Goal: Task Accomplishment & Management: Complete application form

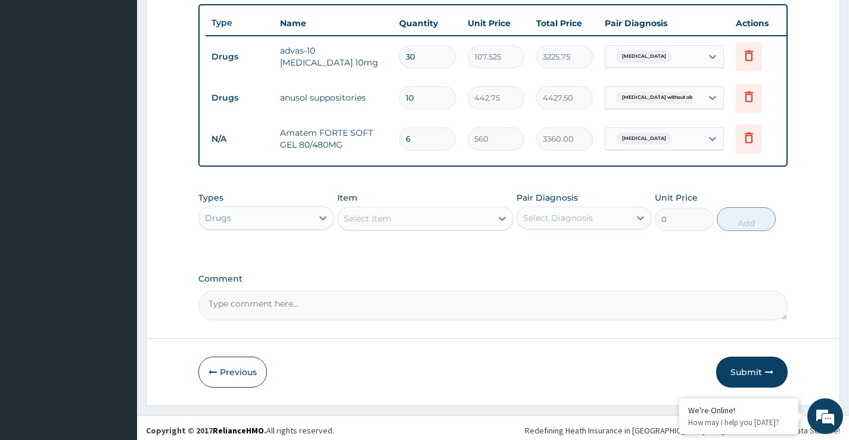
scroll to position [453, 0]
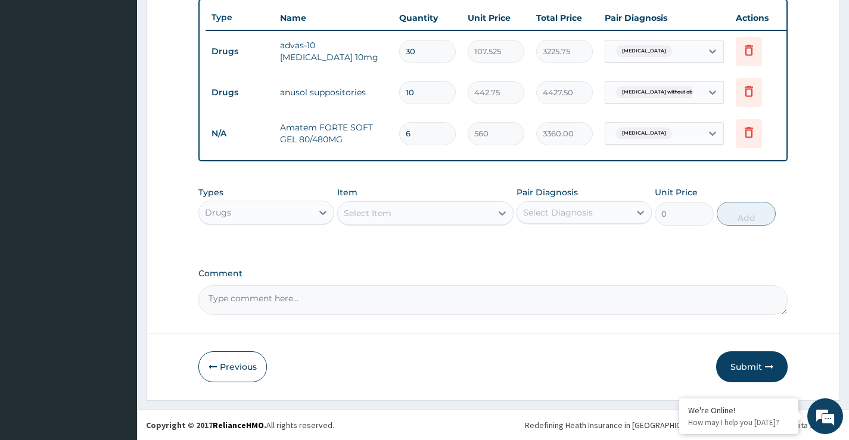
click at [260, 217] on div "Drugs" at bounding box center [255, 212] width 113 height 19
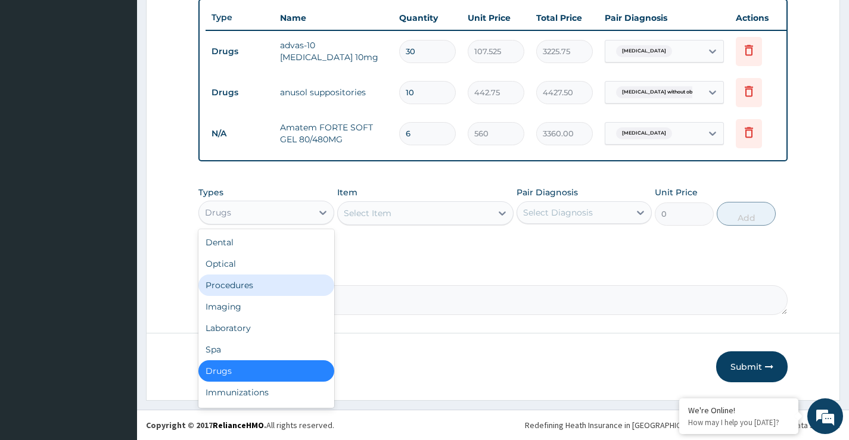
click at [230, 284] on div "Procedures" at bounding box center [265, 285] width 135 height 21
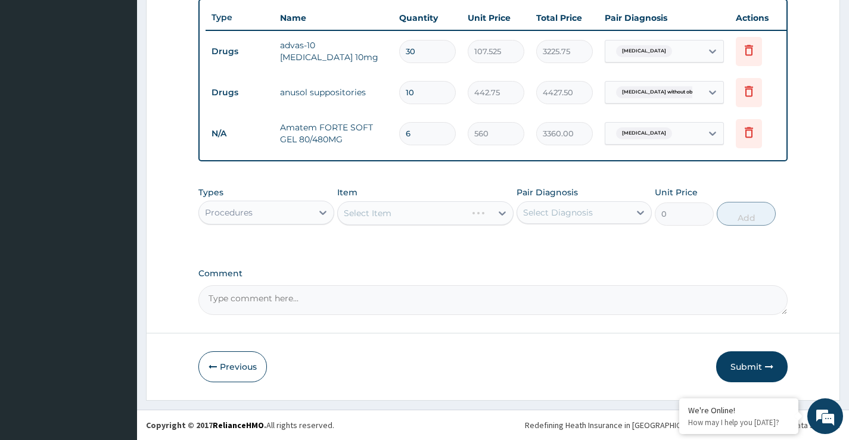
click at [384, 216] on div "Select Item" at bounding box center [425, 213] width 177 height 24
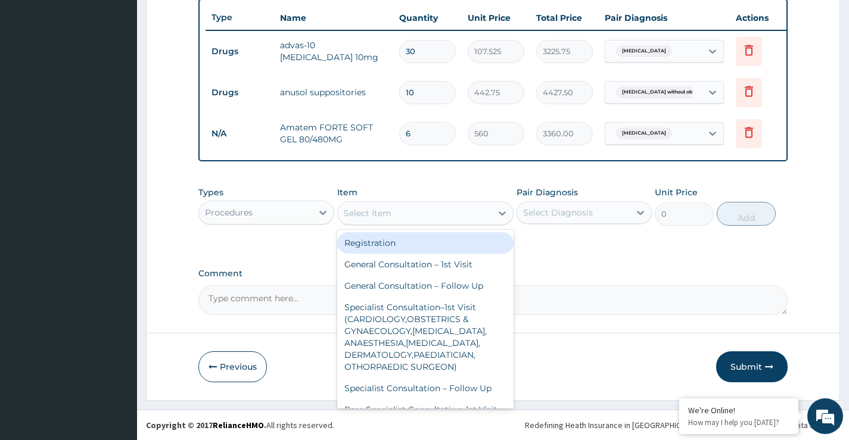
click at [391, 218] on div "Select Item" at bounding box center [368, 213] width 48 height 12
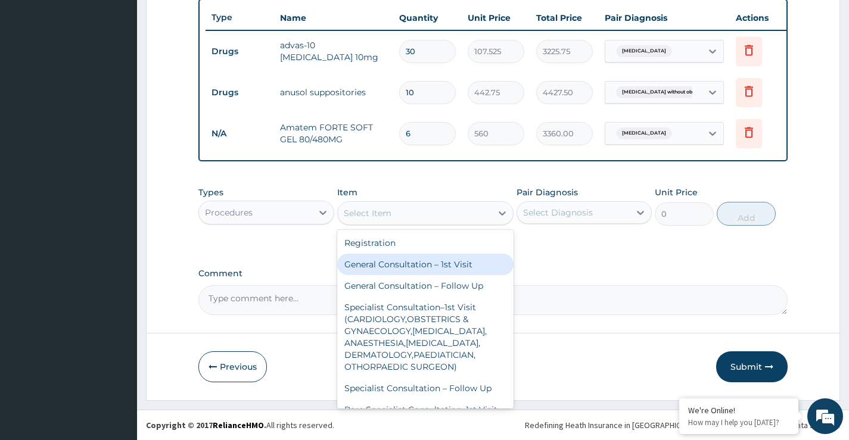
click at [402, 265] on div "General Consultation – 1st Visit" at bounding box center [425, 264] width 177 height 21
type input "4000"
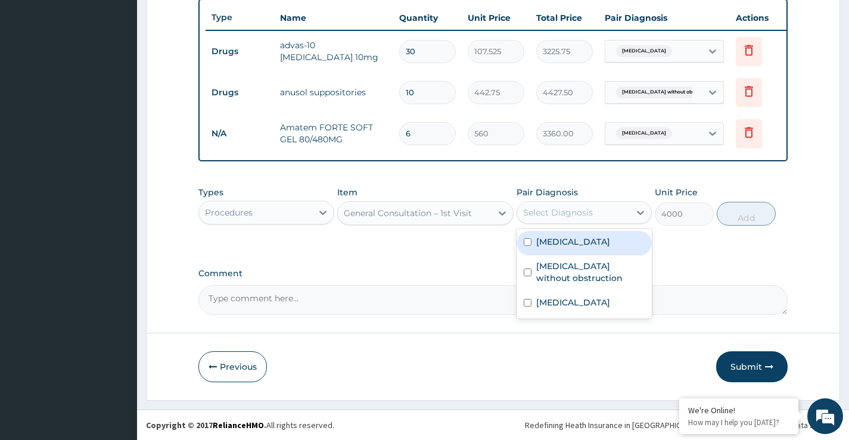
drag, startPoint x: 558, startPoint y: 216, endPoint x: 552, endPoint y: 244, distance: 28.1
click at [555, 217] on div "Select Diagnosis" at bounding box center [558, 213] width 70 height 12
drag, startPoint x: 553, startPoint y: 246, endPoint x: 556, endPoint y: 266, distance: 20.5
click at [554, 248] on div "Dyslipidemia" at bounding box center [584, 243] width 135 height 24
checkbox input "true"
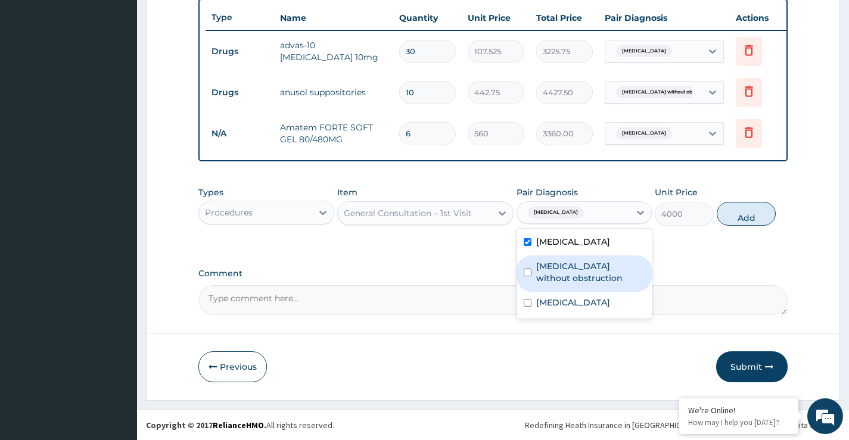
drag, startPoint x: 556, startPoint y: 271, endPoint x: 558, endPoint y: 287, distance: 16.3
click at [555, 271] on label "Cholelithiasis without obstruction" at bounding box center [590, 272] width 108 height 24
checkbox input "true"
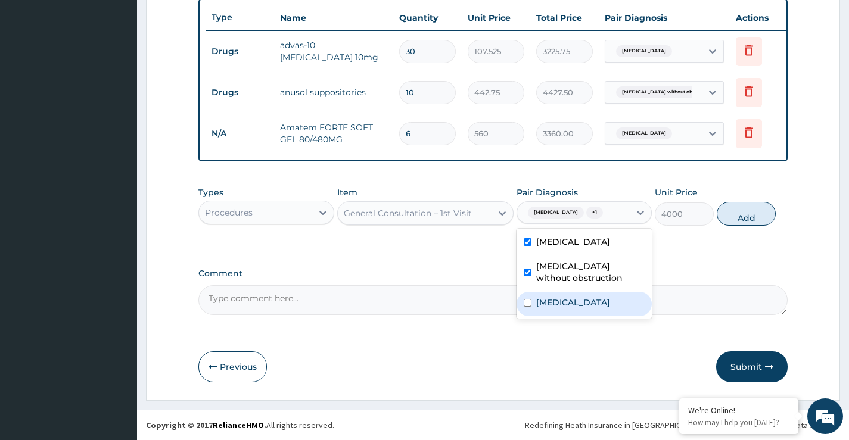
click at [557, 299] on label "Malaria" at bounding box center [573, 303] width 74 height 12
checkbox input "true"
click at [743, 216] on button "Add" at bounding box center [746, 214] width 59 height 24
type input "0"
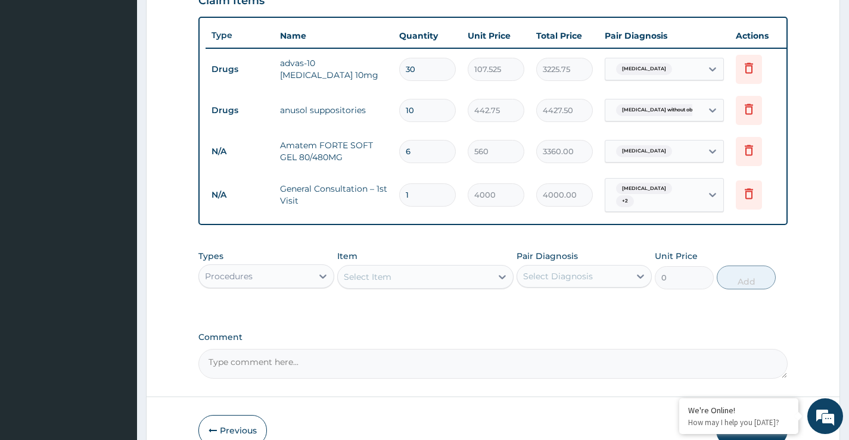
scroll to position [495, 0]
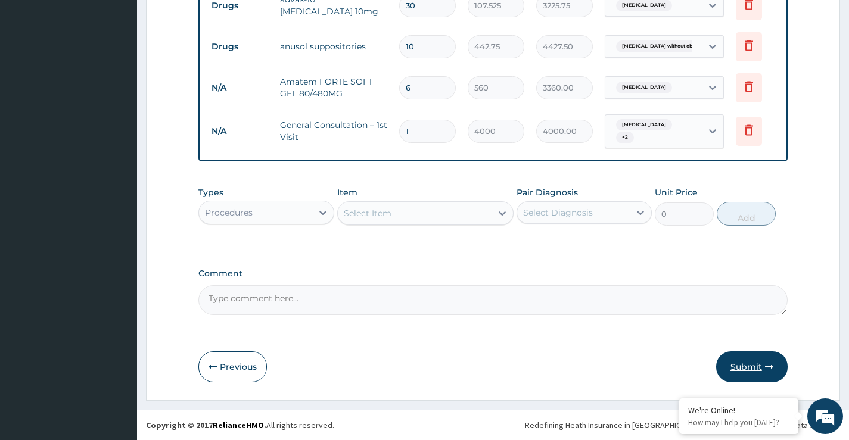
click at [744, 367] on button "Submit" at bounding box center [752, 367] width 72 height 31
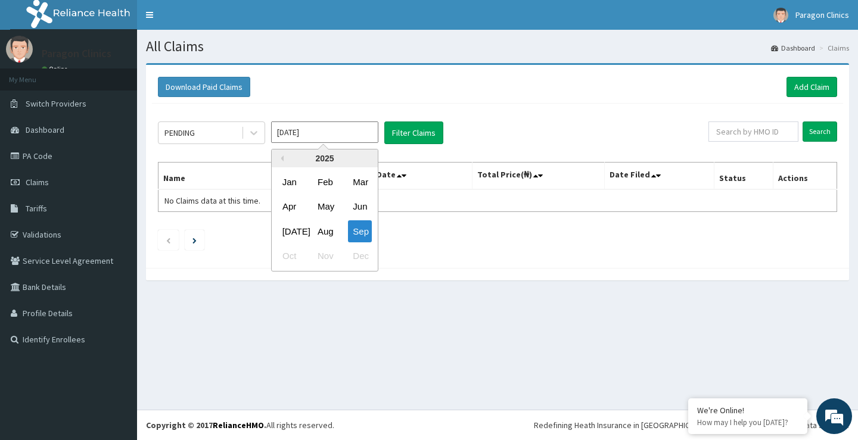
click at [321, 133] on input "Sep 2025" at bounding box center [324, 132] width 107 height 21
drag, startPoint x: 324, startPoint y: 232, endPoint x: 361, endPoint y: 206, distance: 45.3
click at [325, 232] on div "Aug" at bounding box center [325, 231] width 24 height 22
type input "Aug 2025"
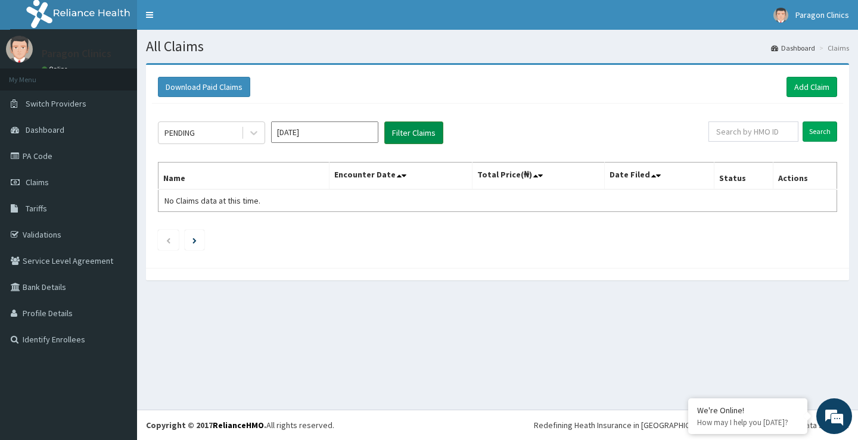
click at [405, 133] on button "Filter Claims" at bounding box center [413, 133] width 59 height 23
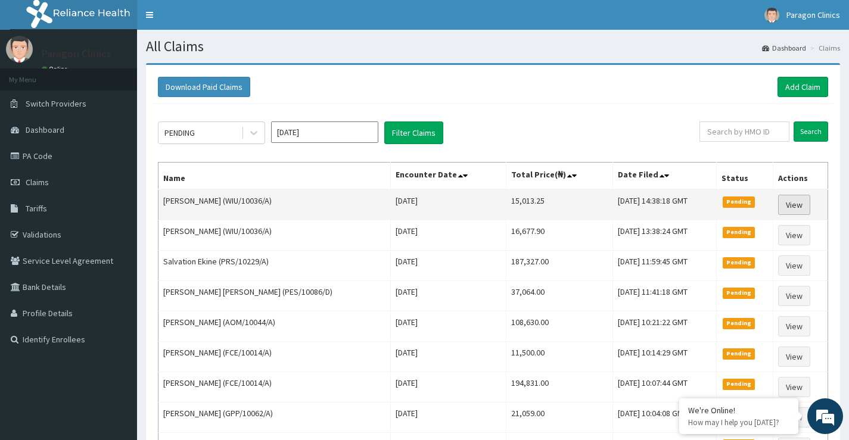
click at [793, 207] on link "View" at bounding box center [794, 205] width 32 height 20
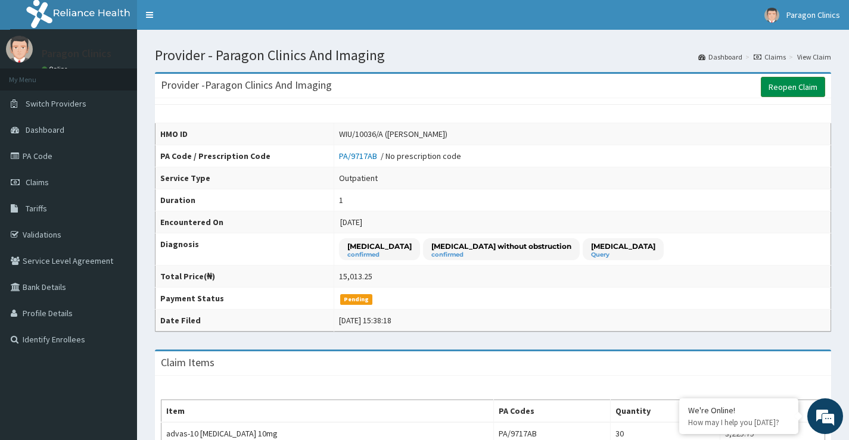
click at [787, 90] on link "Reopen Claim" at bounding box center [793, 87] width 64 height 20
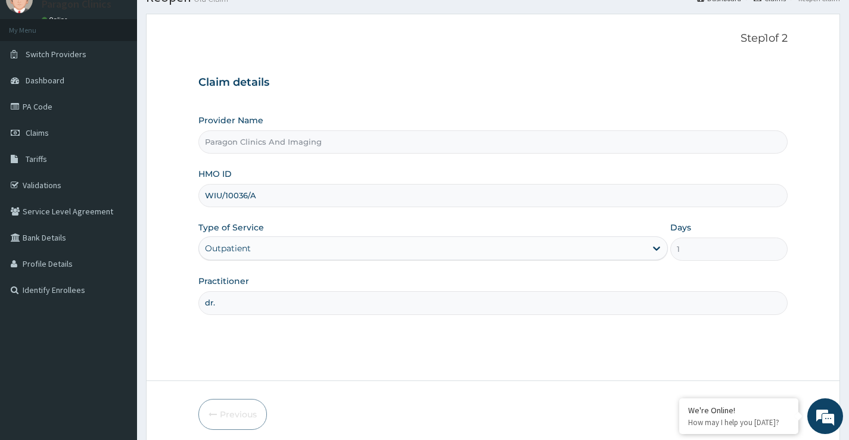
scroll to position [97, 0]
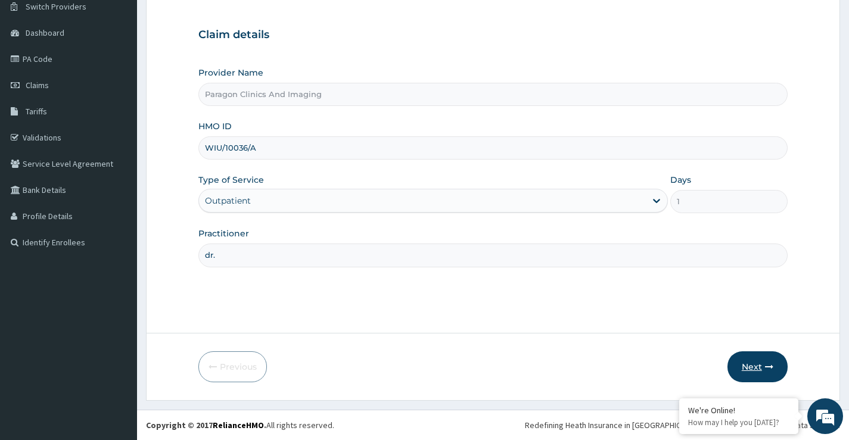
click at [760, 371] on button "Next" at bounding box center [758, 367] width 60 height 31
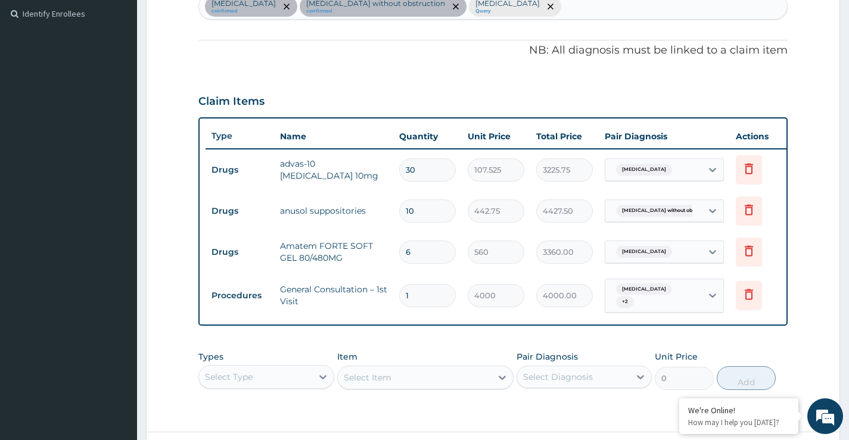
scroll to position [191, 0]
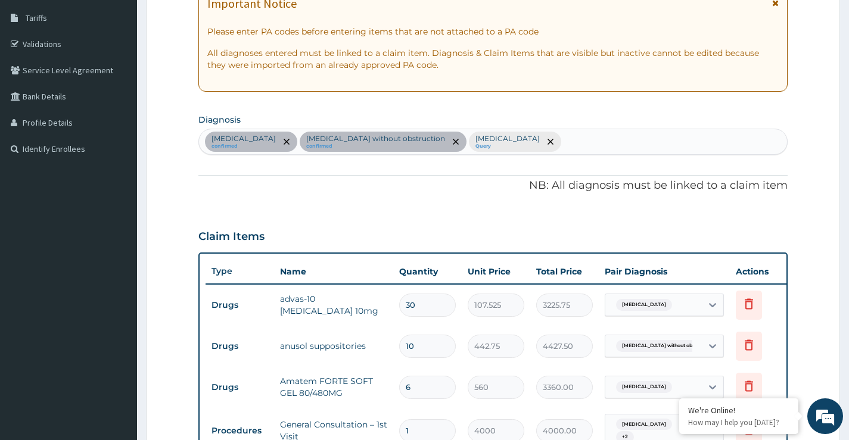
click at [502, 145] on div "Dyslipidemia confirmed Cholelithiasis without obstruction confirmed Malaria Que…" at bounding box center [493, 141] width 588 height 25
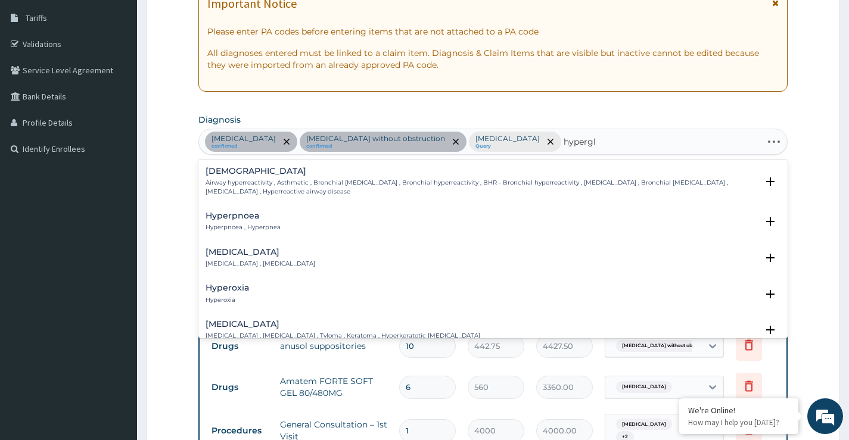
type input "hypergly"
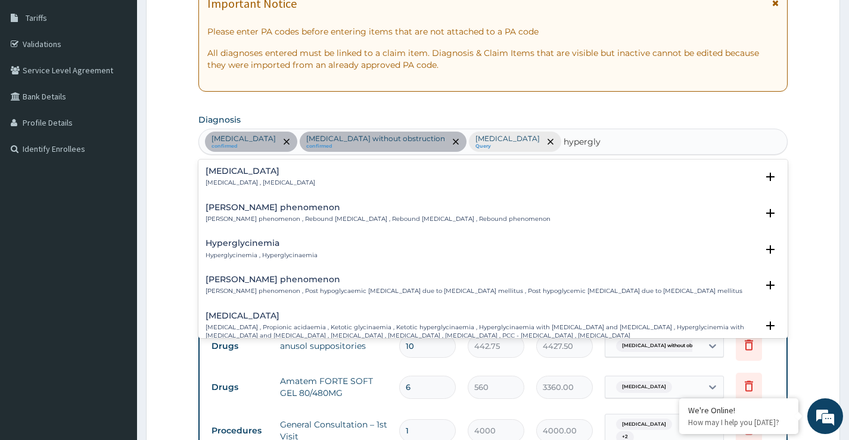
click at [244, 171] on h4 "Hyperglycemia" at bounding box center [261, 171] width 110 height 9
click at [242, 173] on h4 "Hyperglycemia" at bounding box center [261, 171] width 110 height 9
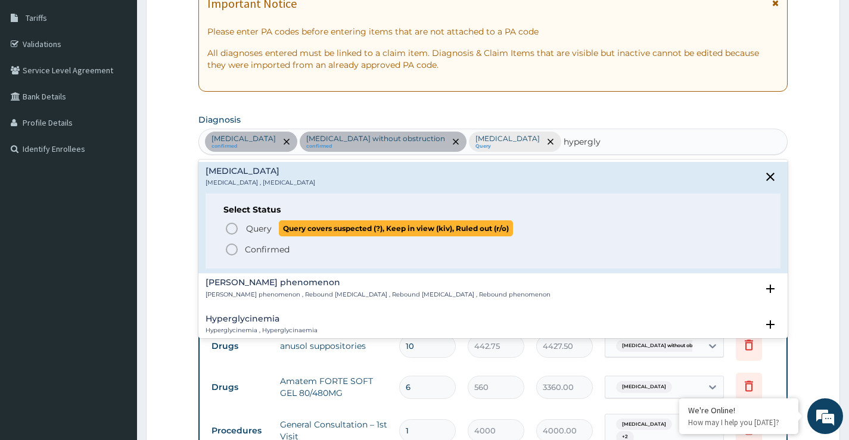
click at [250, 226] on span "Query" at bounding box center [259, 229] width 26 height 12
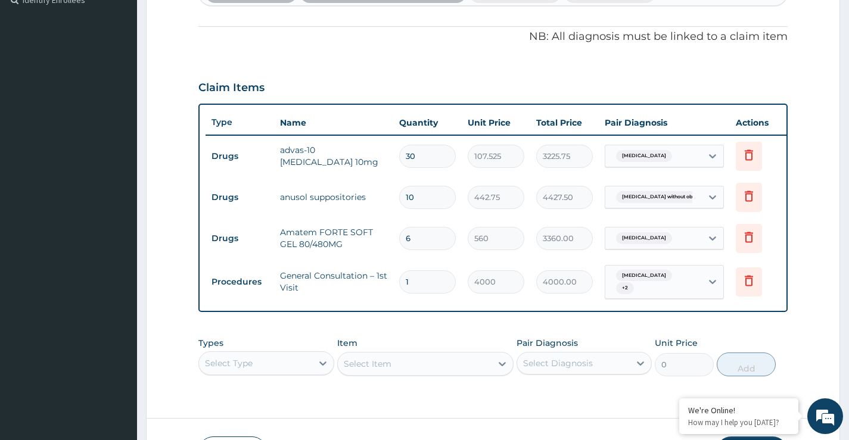
scroll to position [429, 0]
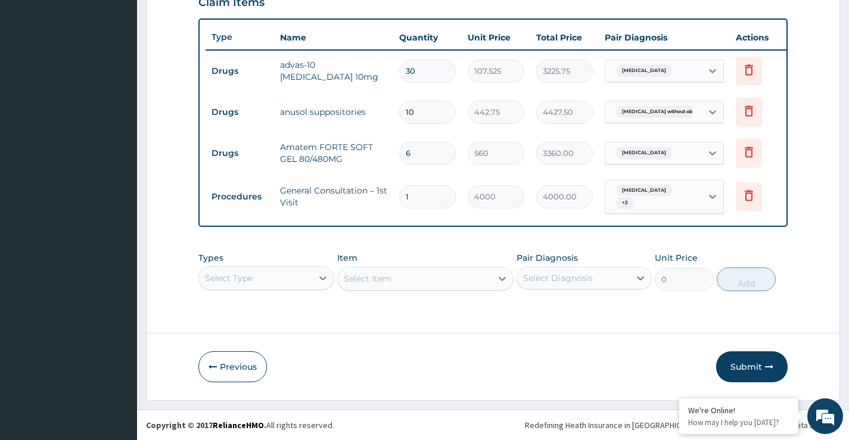
click at [295, 274] on div "Select Type" at bounding box center [265, 278] width 135 height 24
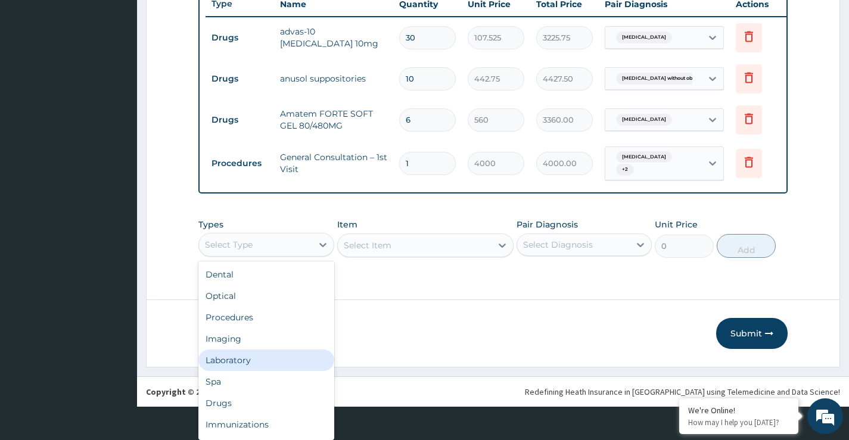
click at [228, 361] on div "Laboratory" at bounding box center [265, 360] width 135 height 21
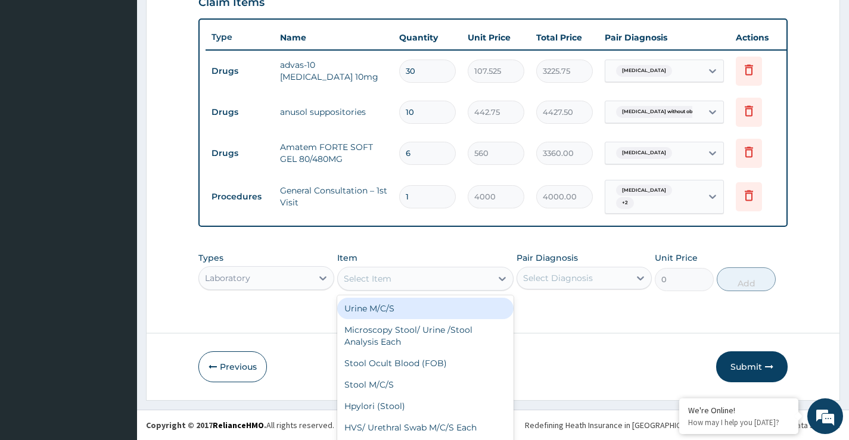
scroll to position [34, 0]
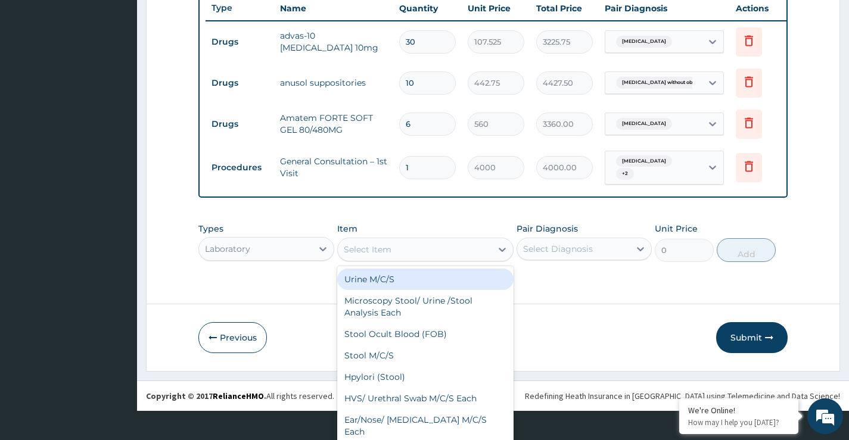
click at [396, 262] on div "option Urine M/C/S focused, 1 of 113. 113 results available. Use Up and Down to…" at bounding box center [425, 250] width 177 height 24
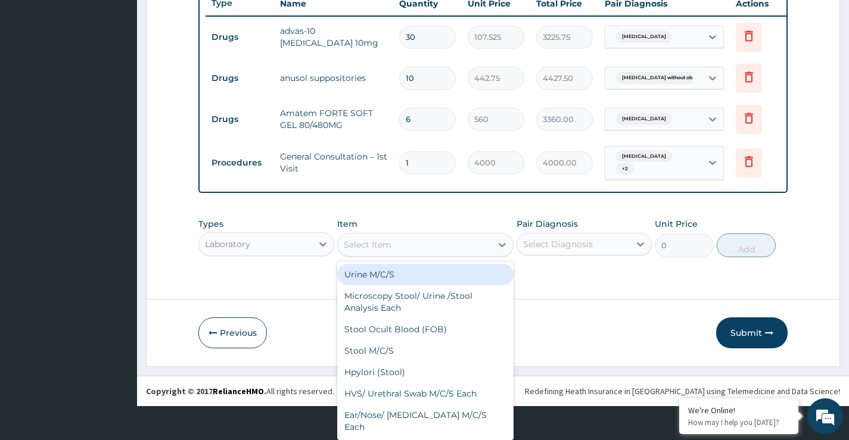
paste input "Fasting Blood Sugar"
type input "Fasting Blood Sugar"
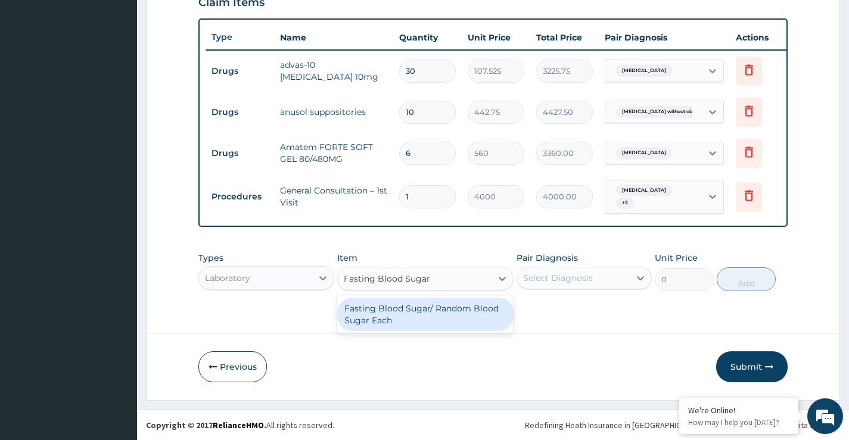
scroll to position [0, 0]
click at [399, 304] on div "Fasting Blood Sugar/ Random Blood Sugar Each" at bounding box center [425, 314] width 177 height 33
type input "2250"
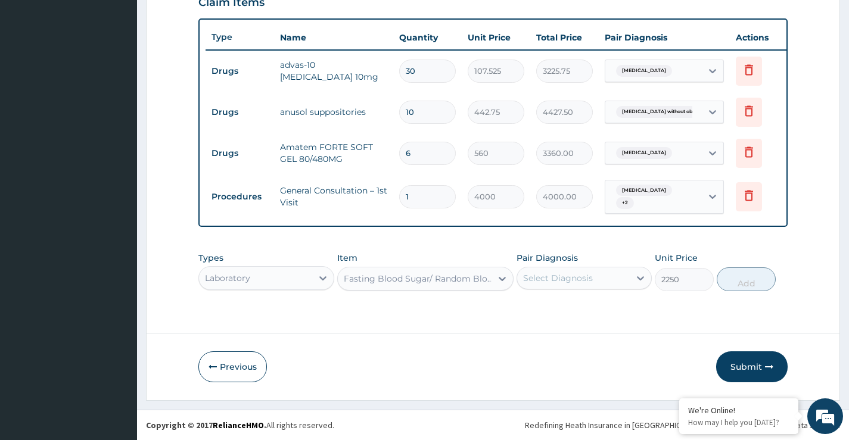
click at [535, 282] on div "Select Diagnosis" at bounding box center [558, 278] width 70 height 12
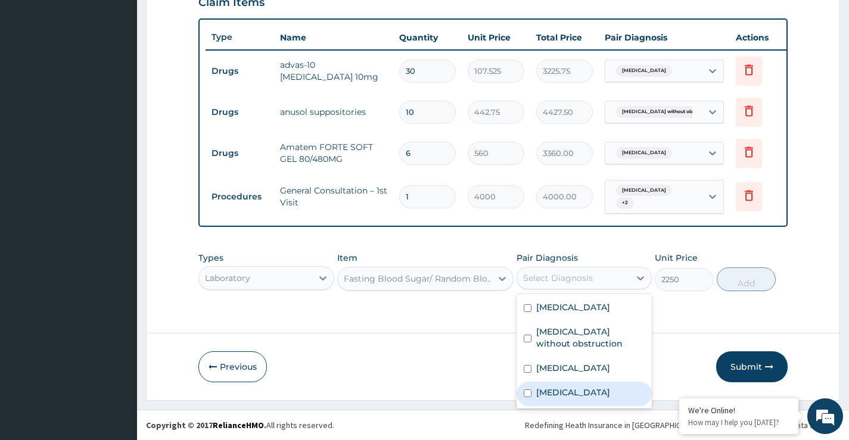
drag, startPoint x: 560, startPoint y: 394, endPoint x: 652, endPoint y: 345, distance: 105.3
click at [560, 395] on label "Hyperglycemia" at bounding box center [573, 393] width 74 height 12
checkbox input "true"
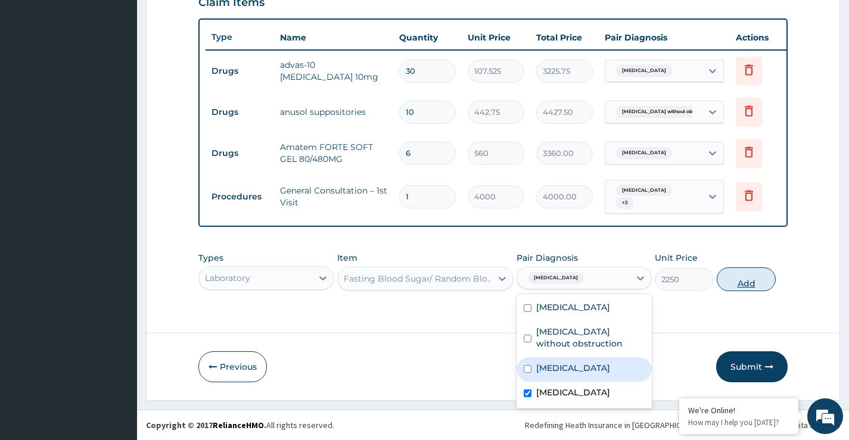
click at [751, 278] on button "Add" at bounding box center [746, 280] width 59 height 24
type input "0"
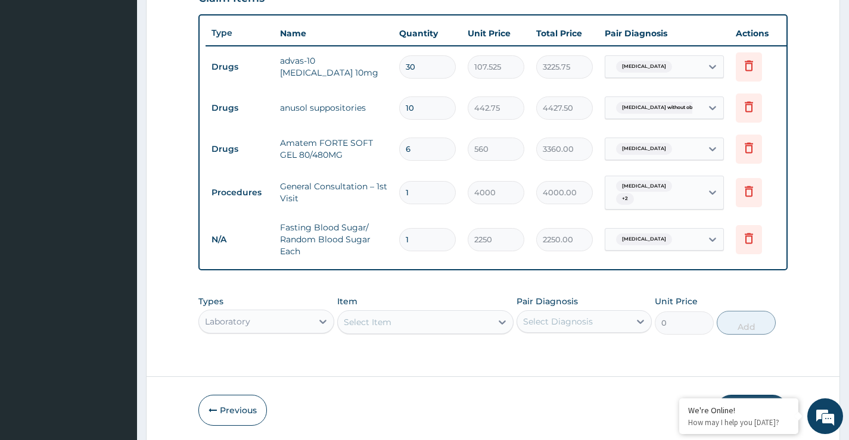
click at [393, 328] on div "Select Item" at bounding box center [425, 322] width 177 height 24
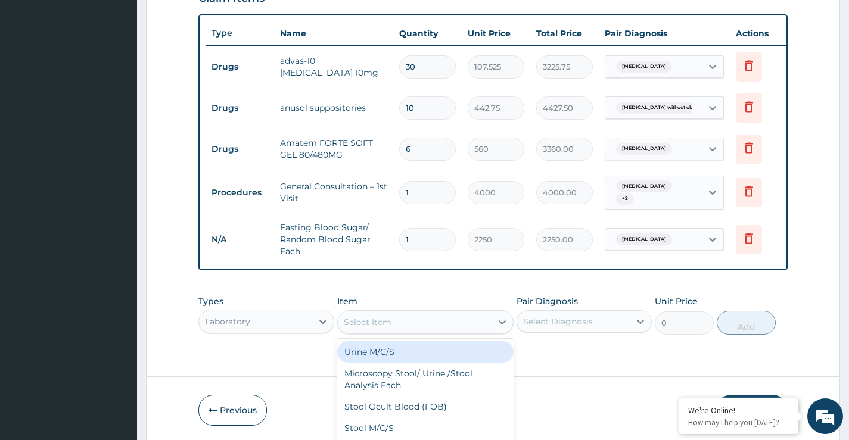
scroll to position [34, 0]
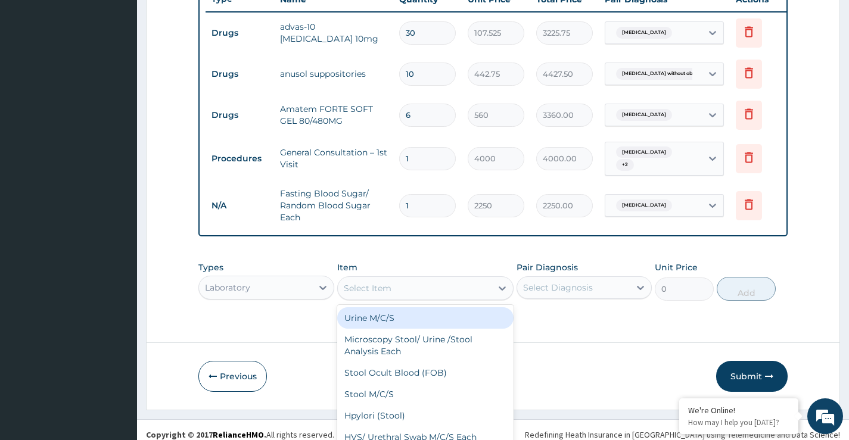
paste input "Lipid Profile"
type input "Lipid Profile"
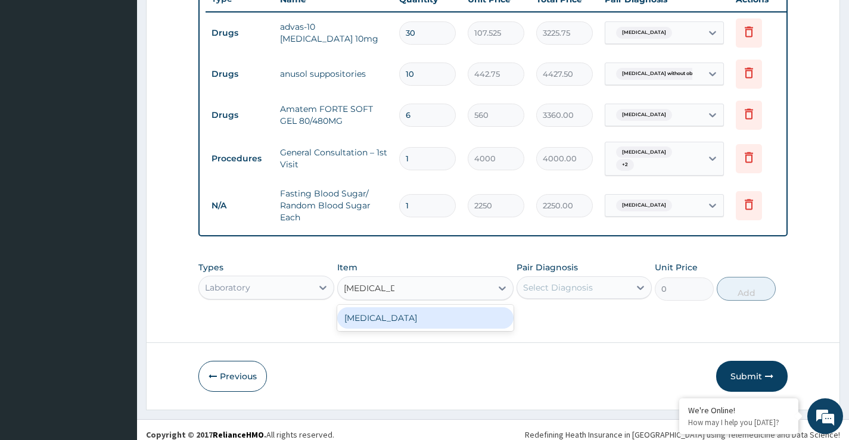
scroll to position [0, 0]
click at [396, 327] on div "Lipid Profile" at bounding box center [425, 317] width 177 height 21
type input "7800"
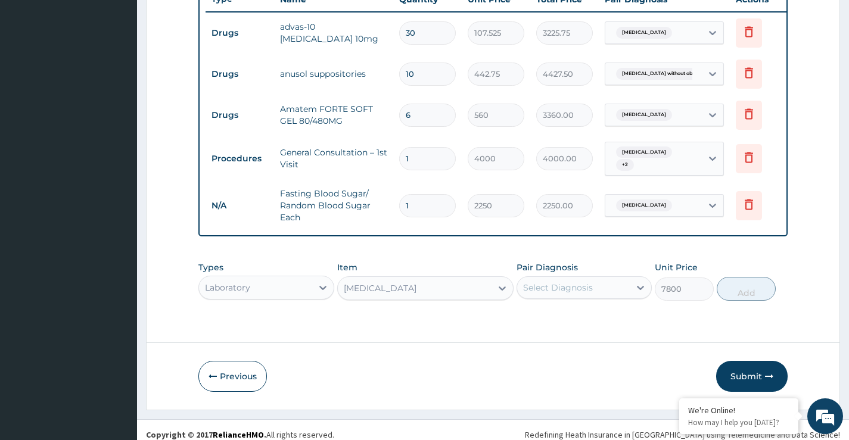
click at [563, 294] on div "Select Diagnosis" at bounding box center [558, 288] width 70 height 12
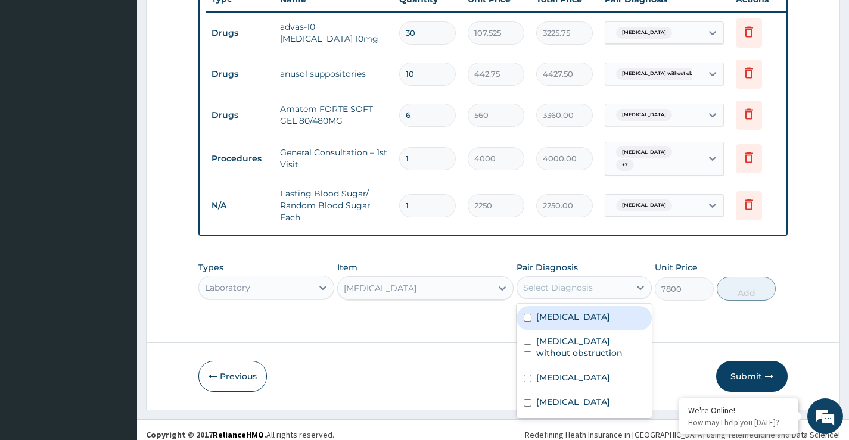
click at [567, 322] on label "Dyslipidemia" at bounding box center [573, 317] width 74 height 12
checkbox input "true"
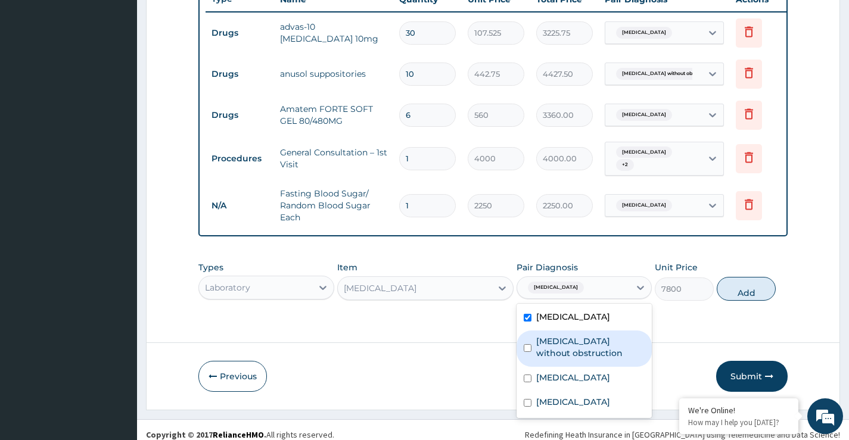
click at [571, 343] on label "Cholelithiasis without obstruction" at bounding box center [590, 347] width 108 height 24
checkbox input "true"
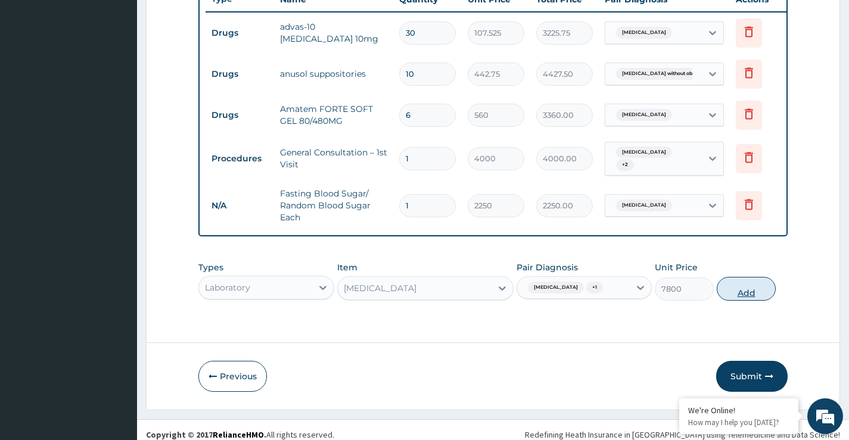
click at [737, 299] on button "Add" at bounding box center [746, 289] width 59 height 24
type input "0"
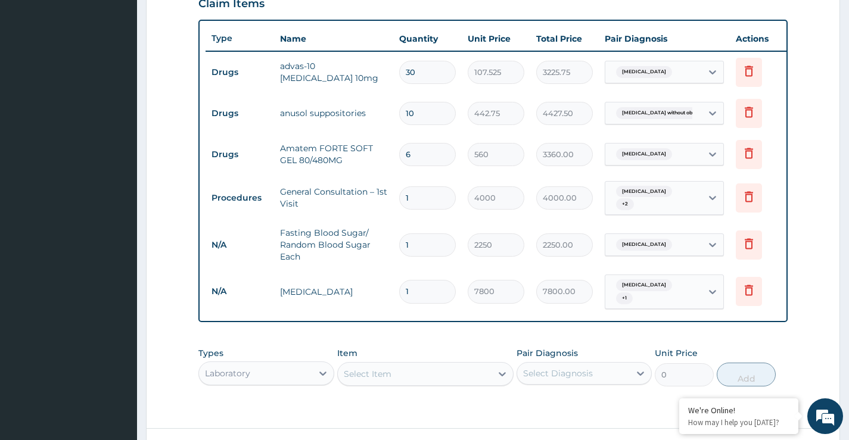
scroll to position [403, 0]
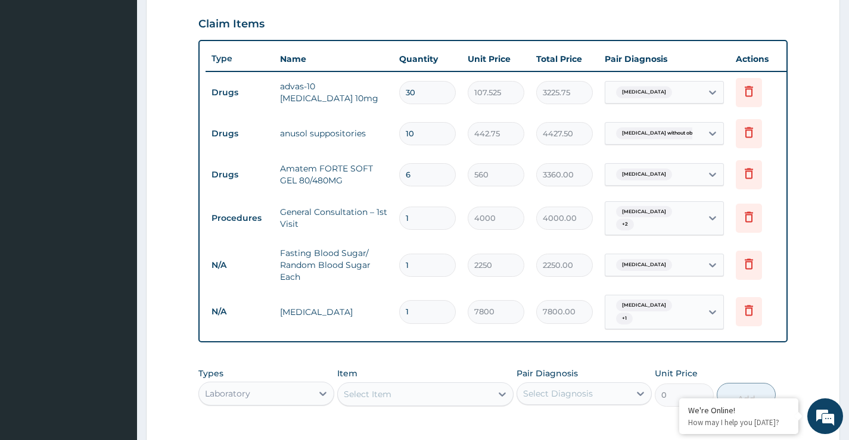
click at [375, 394] on div "Select Item" at bounding box center [425, 395] width 177 height 24
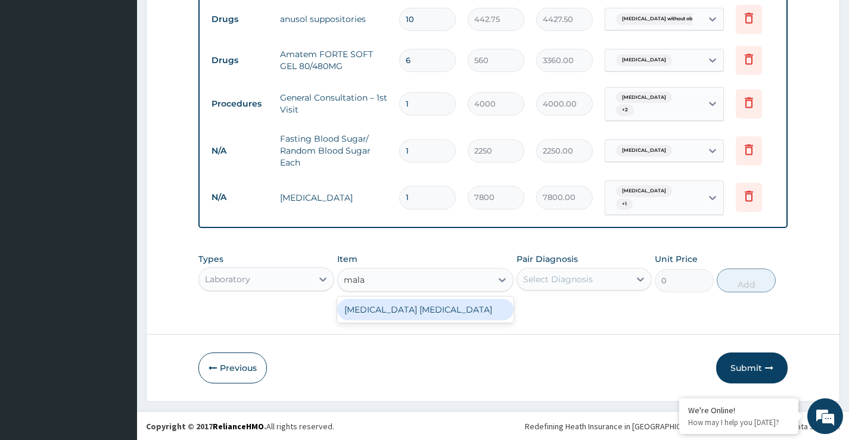
scroll to position [0, 0]
type input "malar"
click at [411, 307] on div "Malaria Parasite" at bounding box center [425, 309] width 177 height 21
type input "1500"
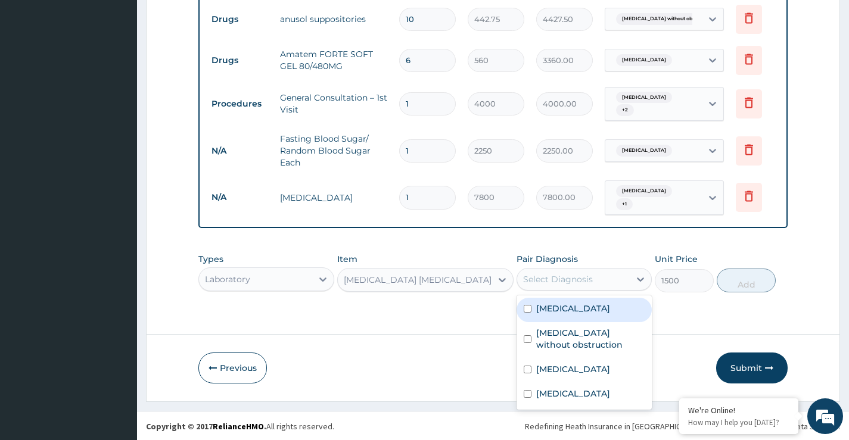
click at [578, 270] on div "Select Diagnosis" at bounding box center [573, 279] width 113 height 19
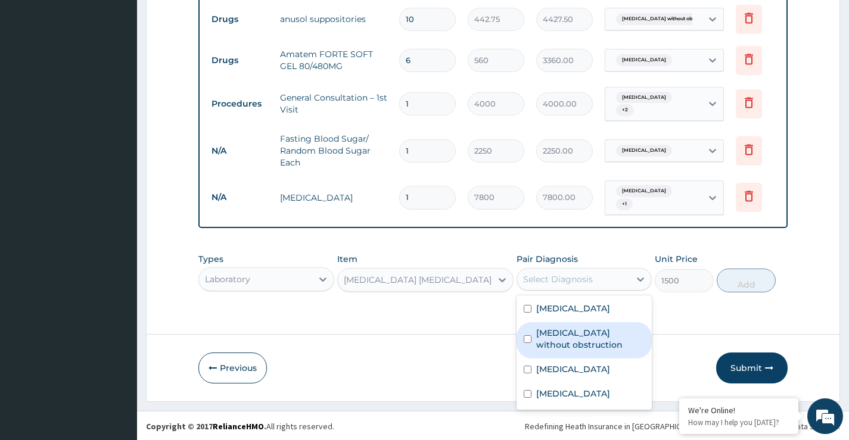
click at [580, 353] on div "Cholelithiasis without obstruction" at bounding box center [584, 340] width 135 height 36
checkbox input "true"
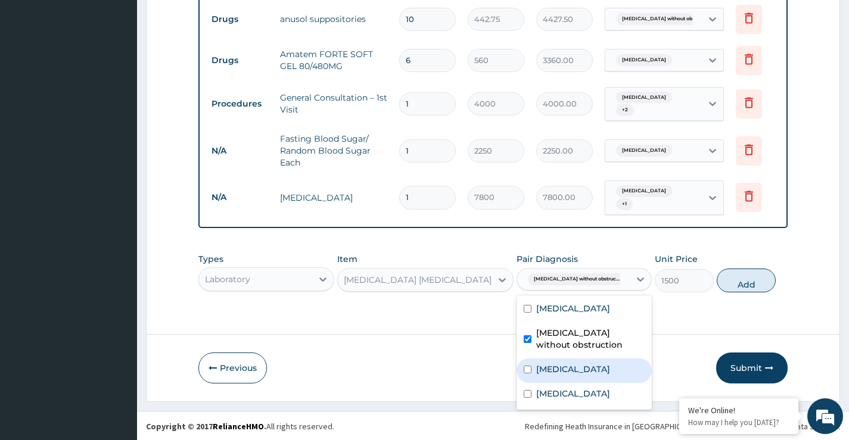
click at [580, 366] on div "Malaria" at bounding box center [584, 371] width 135 height 24
checkbox input "true"
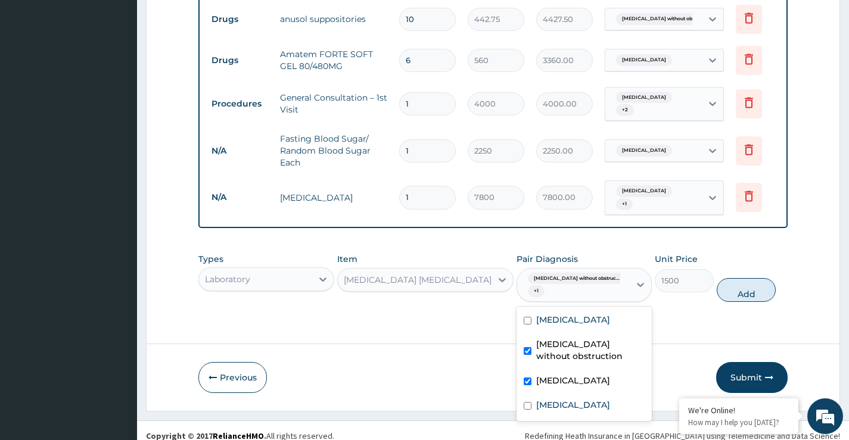
click at [591, 346] on label "Cholelithiasis without obstruction" at bounding box center [590, 350] width 108 height 24
checkbox input "false"
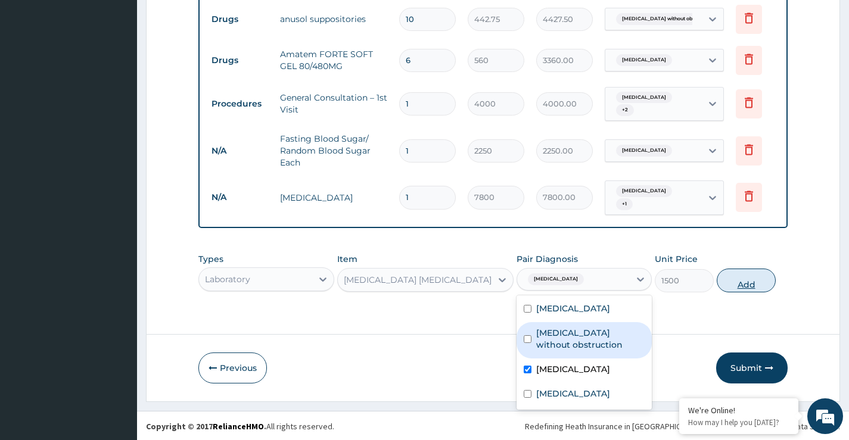
click at [738, 281] on button "Add" at bounding box center [746, 281] width 59 height 24
type input "0"
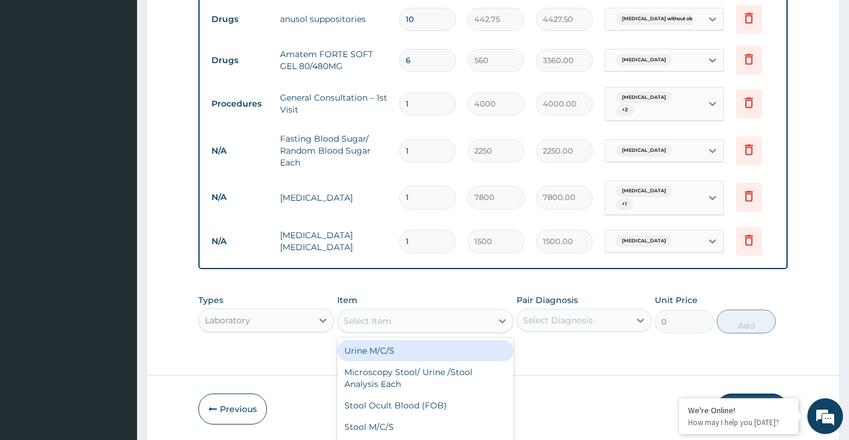
click at [406, 321] on div "option Malaria Parasite, selected. option Urine M/C/S focused, 1 of 113. 113 re…" at bounding box center [425, 321] width 177 height 24
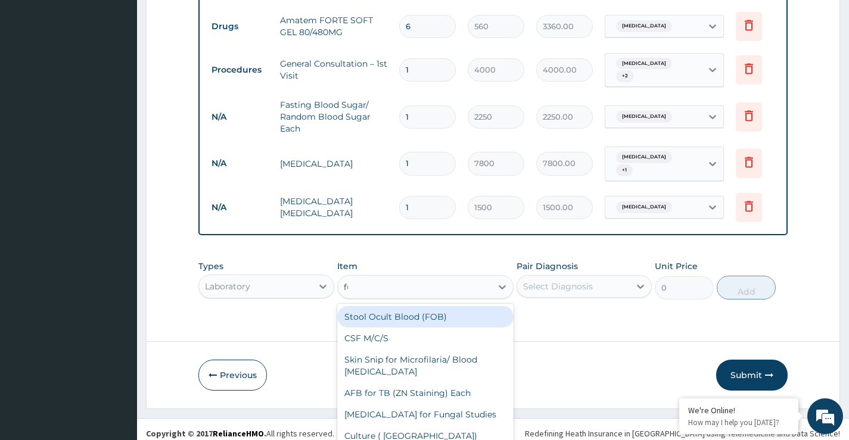
scroll to position [552, 0]
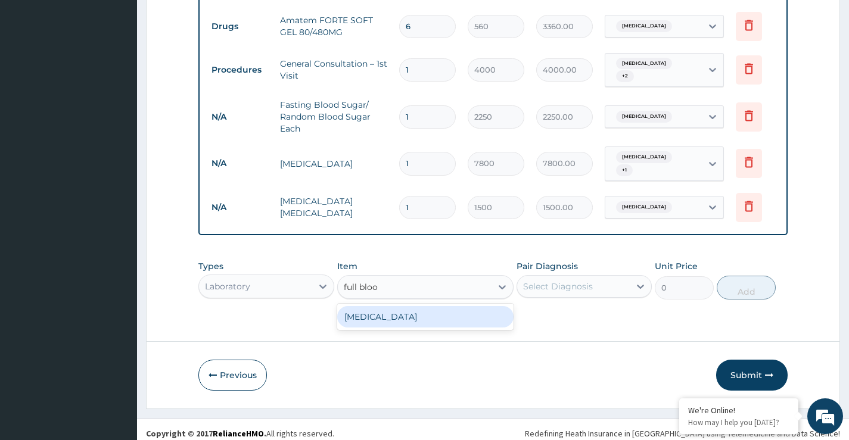
type input "full blood"
click at [406, 321] on div "Full Blood Count" at bounding box center [425, 316] width 177 height 21
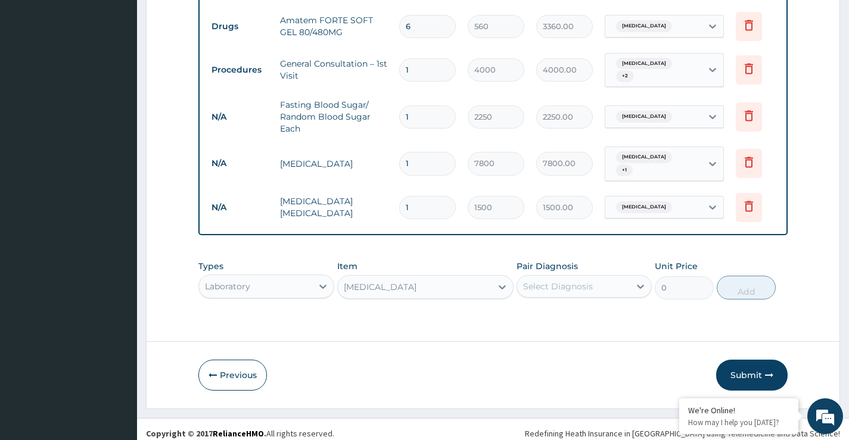
type input "5000"
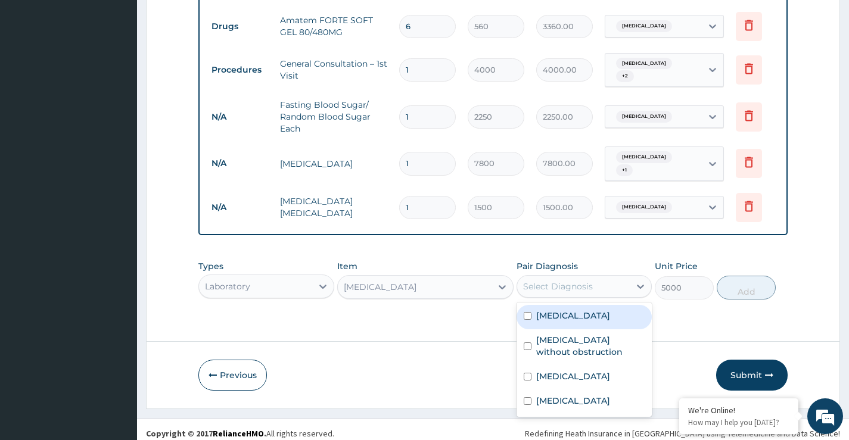
drag, startPoint x: 554, startPoint y: 278, endPoint x: 556, endPoint y: 287, distance: 9.7
click at [555, 279] on div "Select Diagnosis" at bounding box center [573, 286] width 113 height 19
click at [569, 313] on label "Dyslipidemia" at bounding box center [573, 316] width 74 height 12
checkbox input "true"
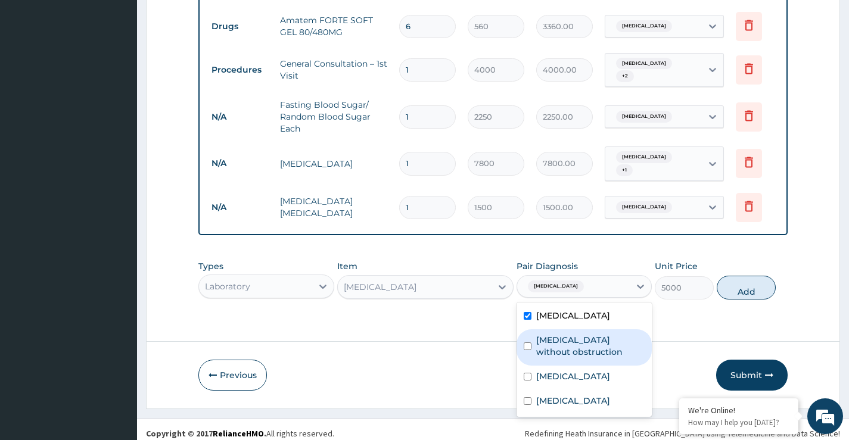
drag, startPoint x: 568, startPoint y: 339, endPoint x: 568, endPoint y: 363, distance: 23.8
click at [568, 343] on label "Cholelithiasis without obstruction" at bounding box center [590, 346] width 108 height 24
checkbox input "true"
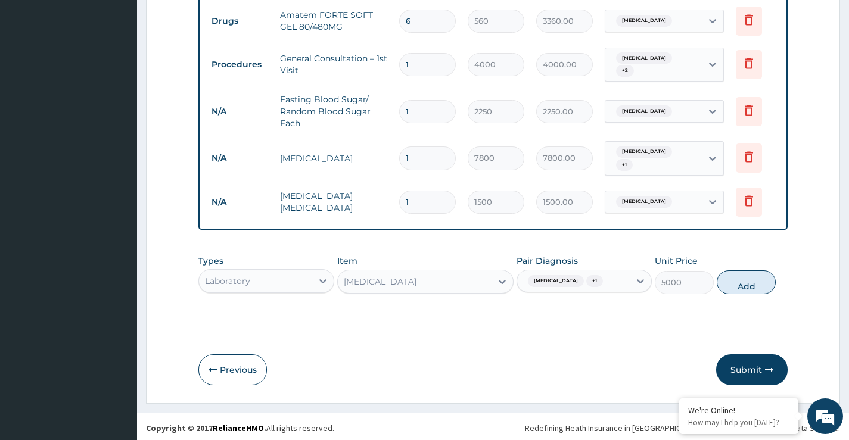
scroll to position [559, 0]
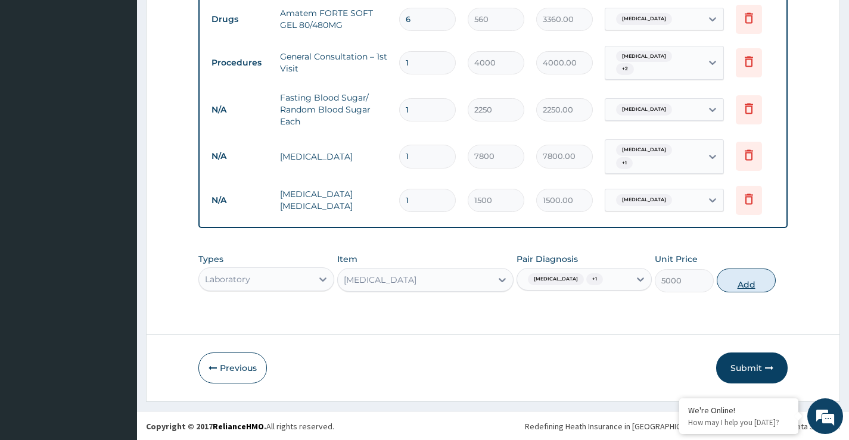
click at [750, 284] on button "Add" at bounding box center [746, 281] width 59 height 24
type input "0"
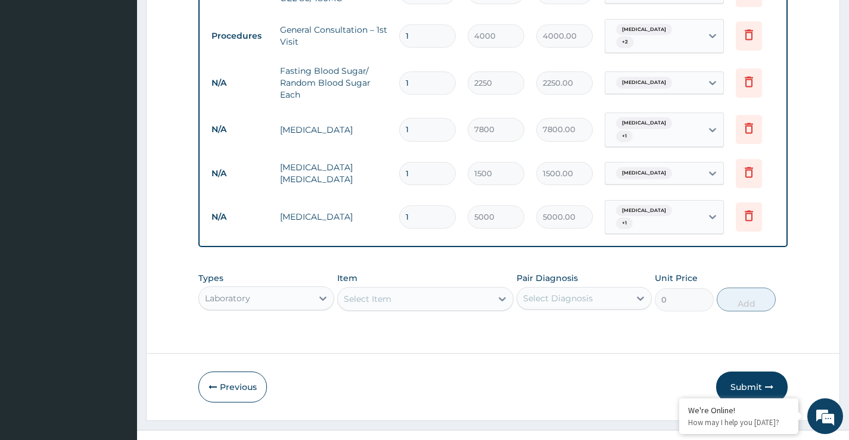
scroll to position [600, 0]
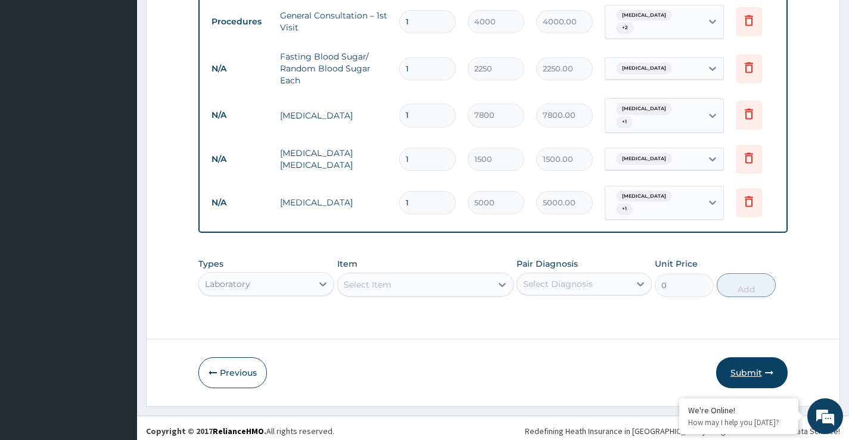
click at [747, 368] on button "Submit" at bounding box center [752, 373] width 72 height 31
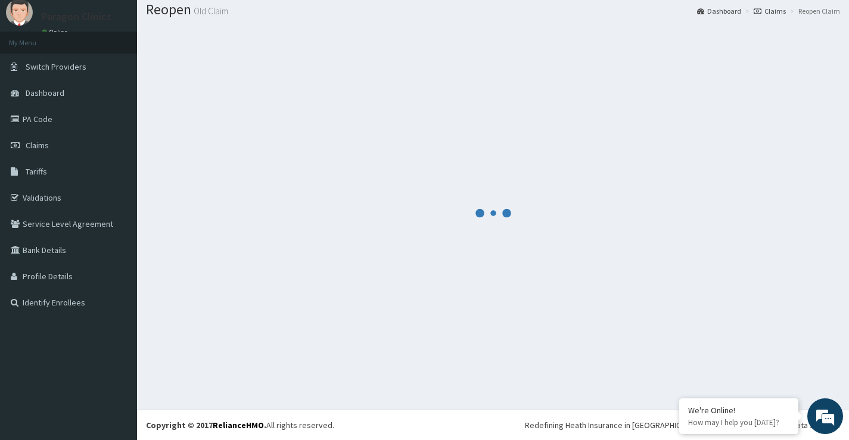
scroll to position [37, 0]
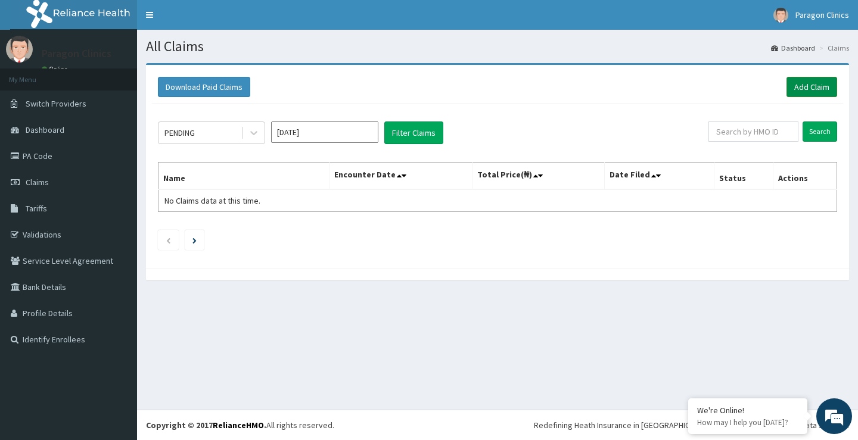
click at [810, 85] on link "Add Claim" at bounding box center [812, 87] width 51 height 20
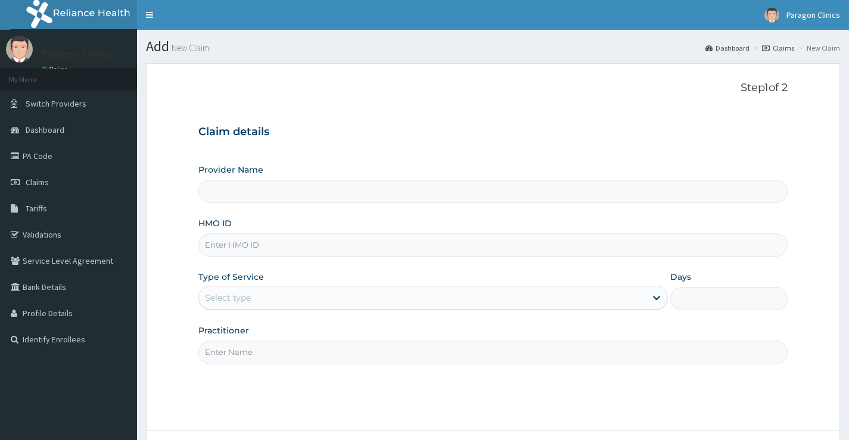
type input "CAO/10010/G"
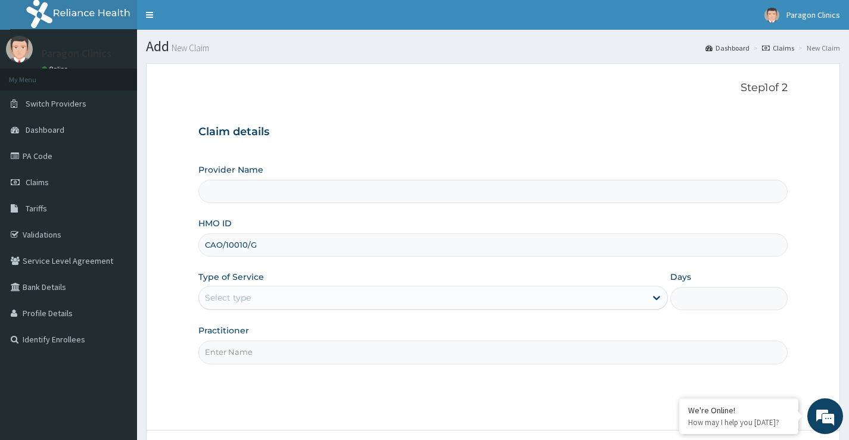
type input "Paragon Clinics And Imaging"
type input "CAO/10010/G"
click at [241, 300] on div "Select type" at bounding box center [228, 298] width 46 height 12
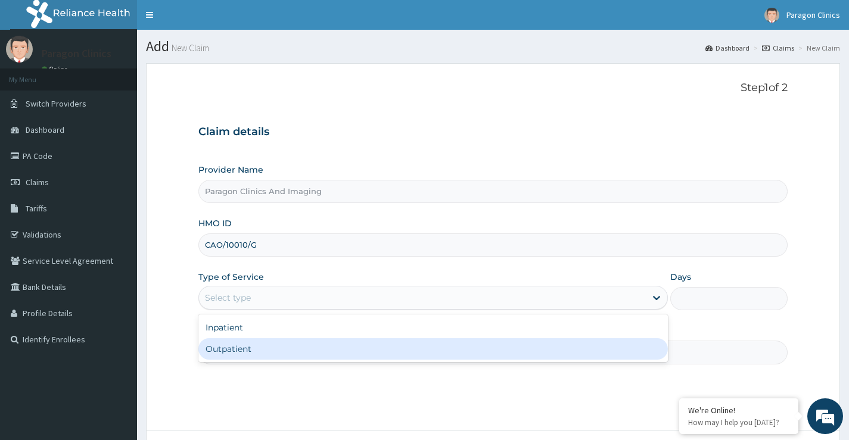
drag, startPoint x: 235, startPoint y: 349, endPoint x: 237, endPoint y: 359, distance: 10.3
click at [235, 350] on div "Outpatient" at bounding box center [433, 348] width 470 height 21
type input "1"
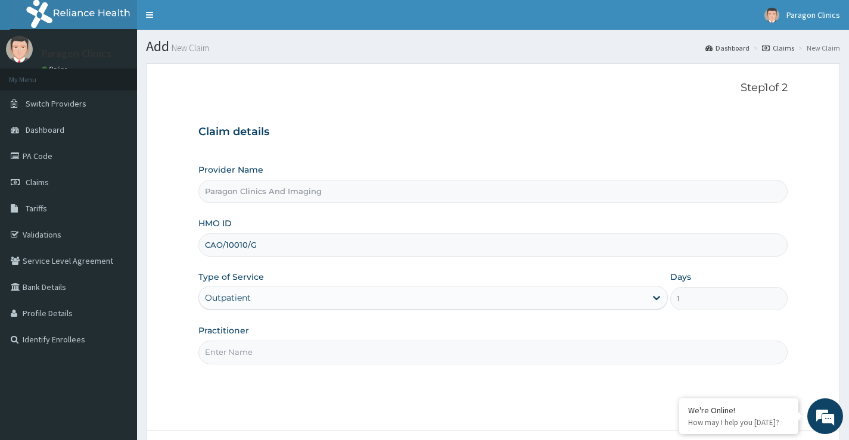
click at [240, 356] on input "Practitioner" at bounding box center [492, 352] width 589 height 23
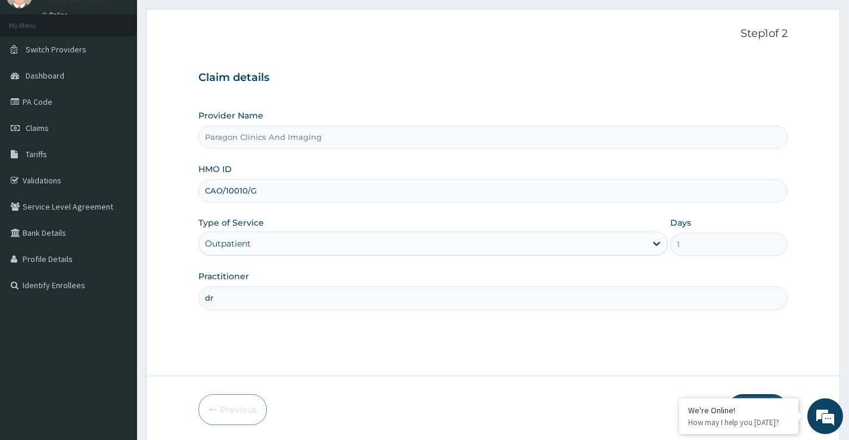
scroll to position [97, 0]
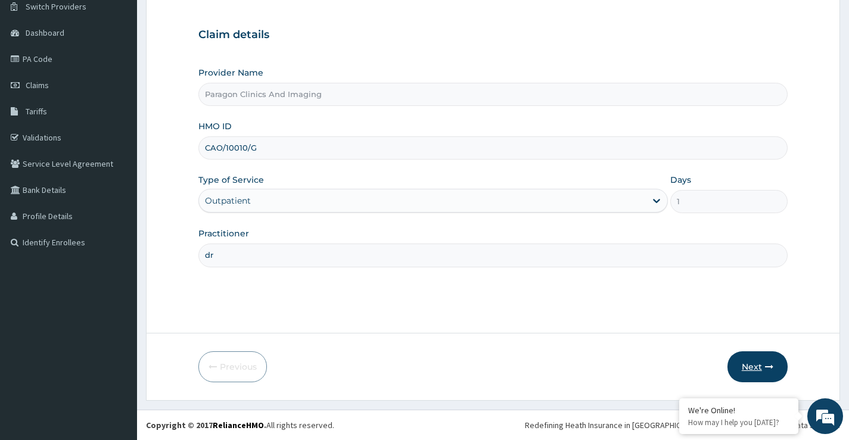
type input "dr"
click at [760, 369] on button "Next" at bounding box center [758, 367] width 60 height 31
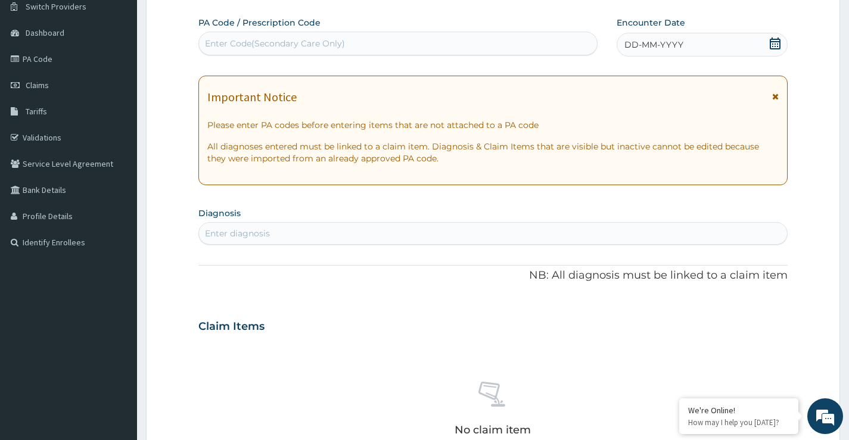
scroll to position [0, 0]
drag, startPoint x: 266, startPoint y: 38, endPoint x: 272, endPoint y: 35, distance: 6.7
click at [268, 36] on div "Enter Code(Secondary Care Only)" at bounding box center [398, 43] width 398 height 19
paste input "PA/EF7866"
type input "PA/EF7866"
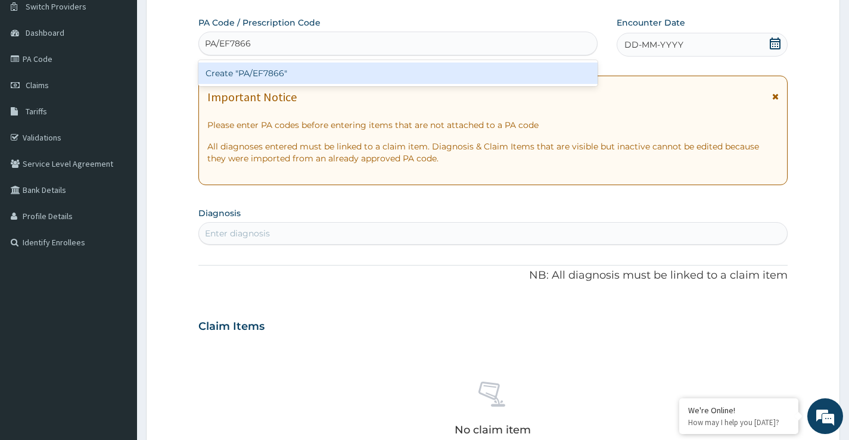
click at [278, 71] on div "Create "PA/EF7866"" at bounding box center [397, 73] width 399 height 21
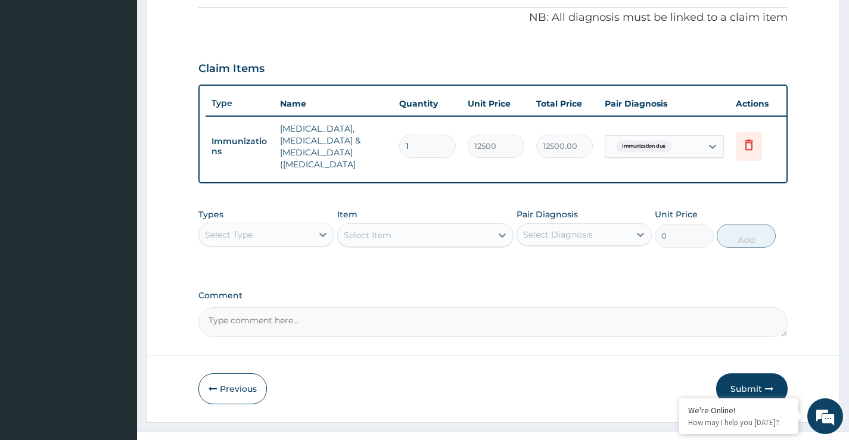
scroll to position [371, 0]
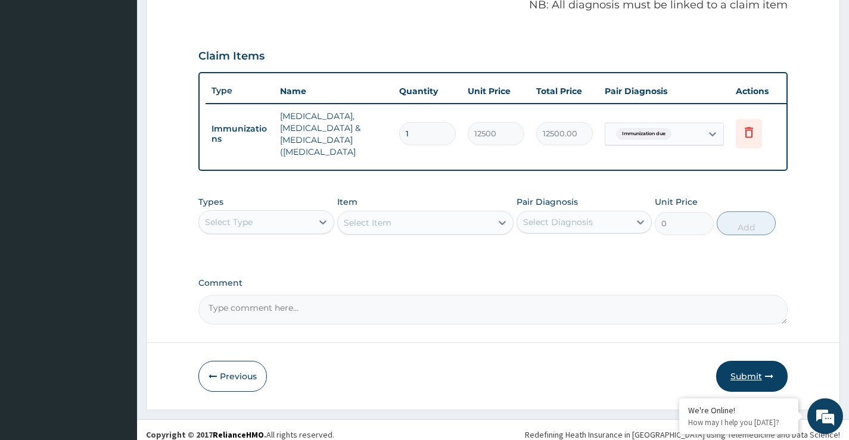
click at [750, 368] on button "Submit" at bounding box center [752, 376] width 72 height 31
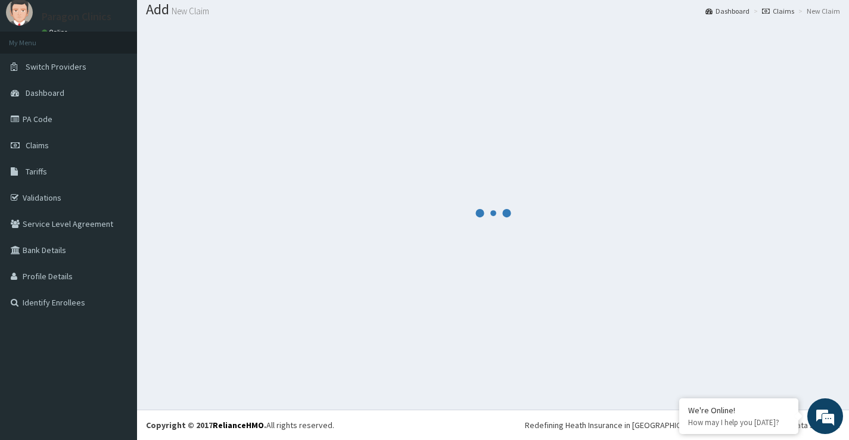
scroll to position [37, 0]
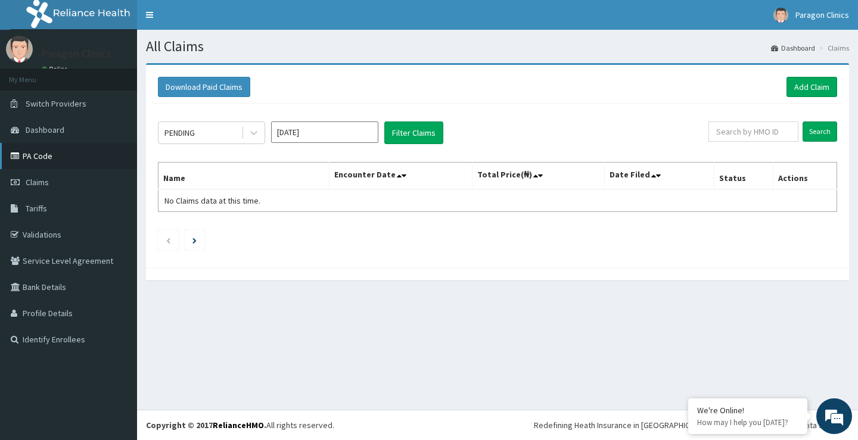
click at [41, 160] on link "PA Code" at bounding box center [68, 156] width 137 height 26
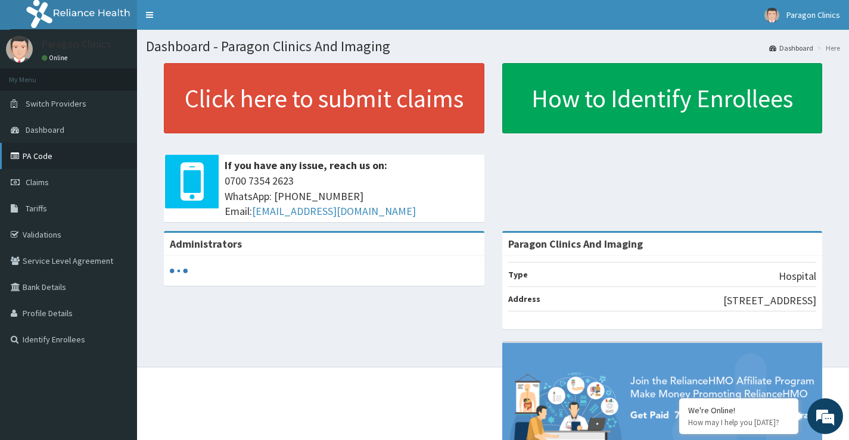
click at [33, 156] on link "PA Code" at bounding box center [68, 156] width 137 height 26
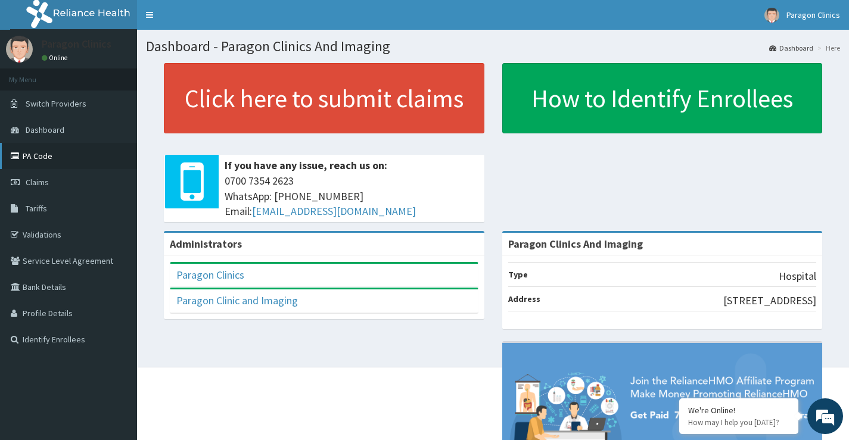
click at [41, 154] on link "PA Code" at bounding box center [68, 156] width 137 height 26
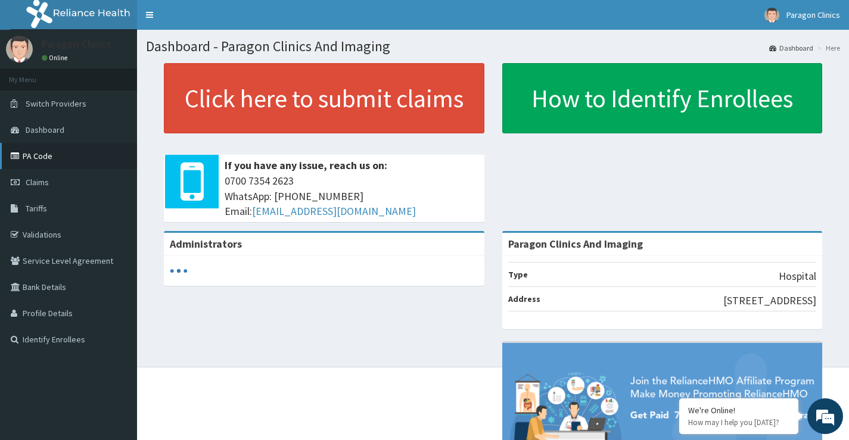
click at [37, 155] on link "PA Code" at bounding box center [68, 156] width 137 height 26
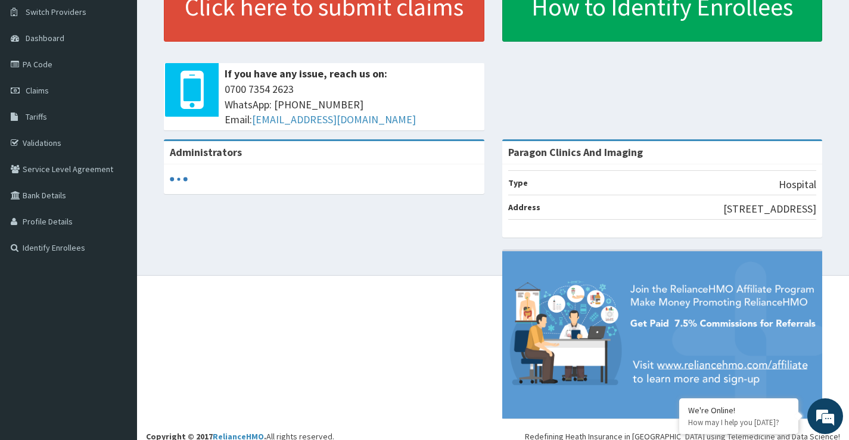
scroll to position [103, 0]
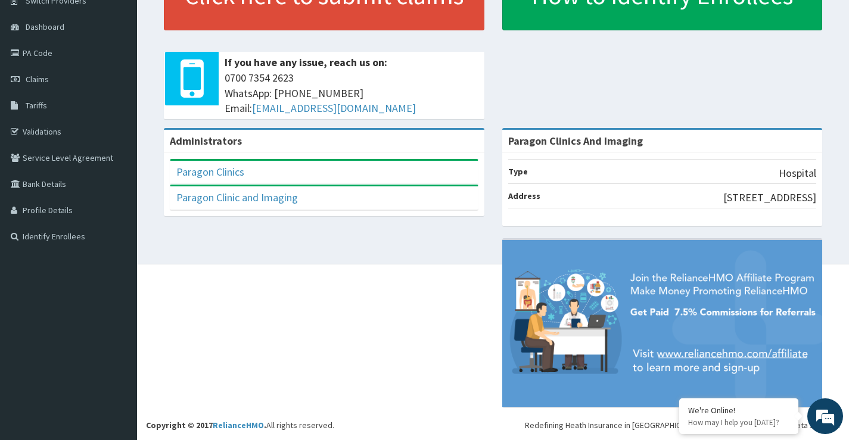
click at [371, 319] on div "Administrators Paragon Clinics Full Name Paragon Clinics Email Address [EMAIL_A…" at bounding box center [493, 273] width 694 height 291
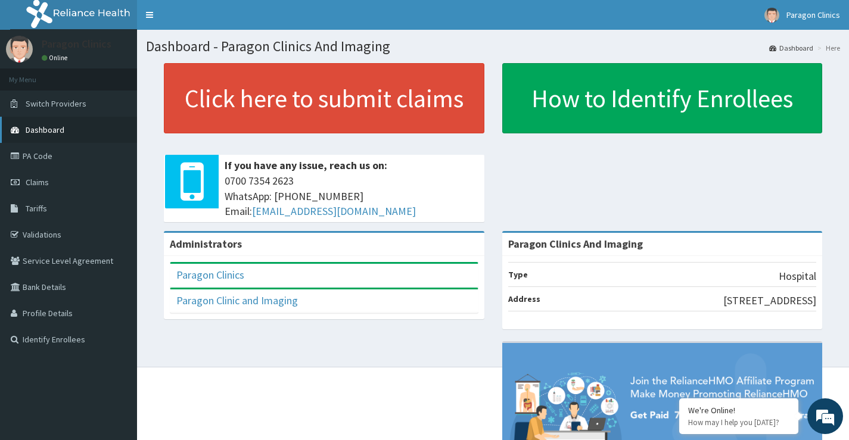
click at [47, 129] on span "Dashboard" at bounding box center [45, 130] width 39 height 11
click at [41, 156] on link "PA Code" at bounding box center [68, 156] width 137 height 26
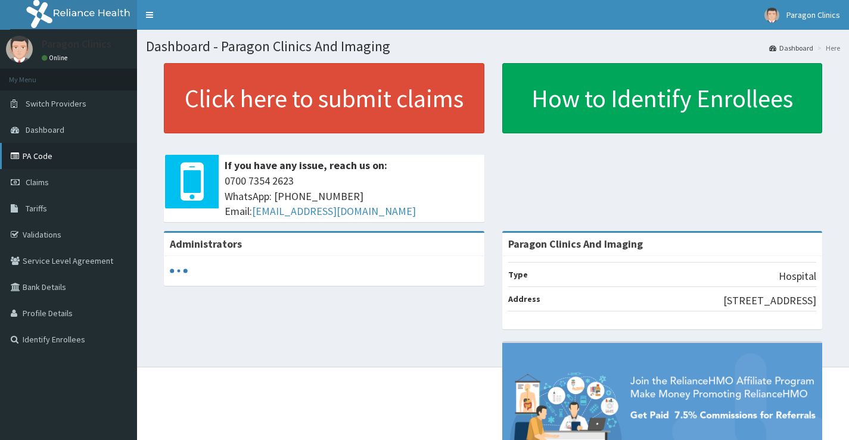
click at [42, 157] on link "PA Code" at bounding box center [68, 156] width 137 height 26
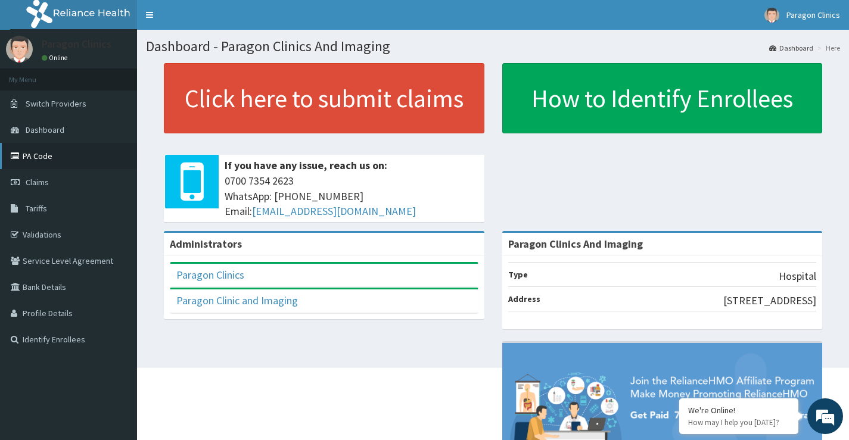
click at [39, 157] on link "PA Code" at bounding box center [68, 156] width 137 height 26
